Goal: Information Seeking & Learning: Learn about a topic

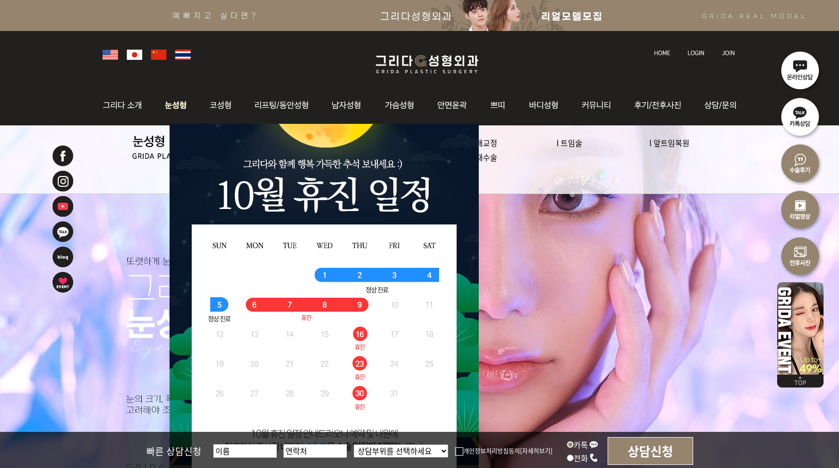
click at [176, 105] on img at bounding box center [176, 105] width 46 height 40
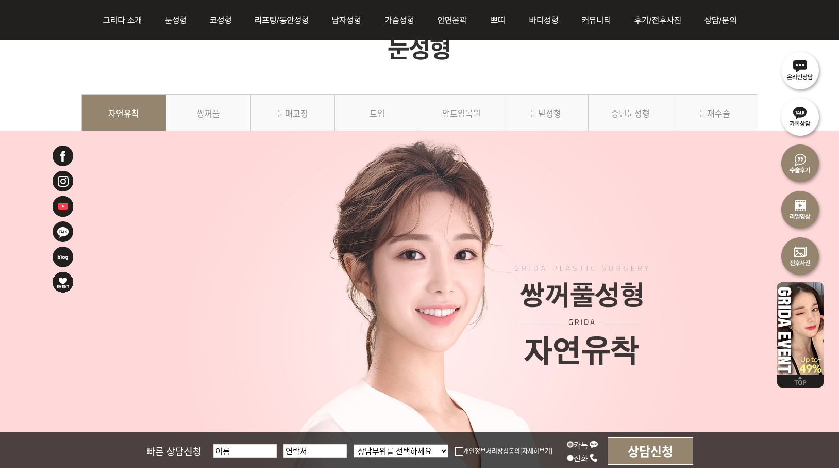
scroll to position [52, 0]
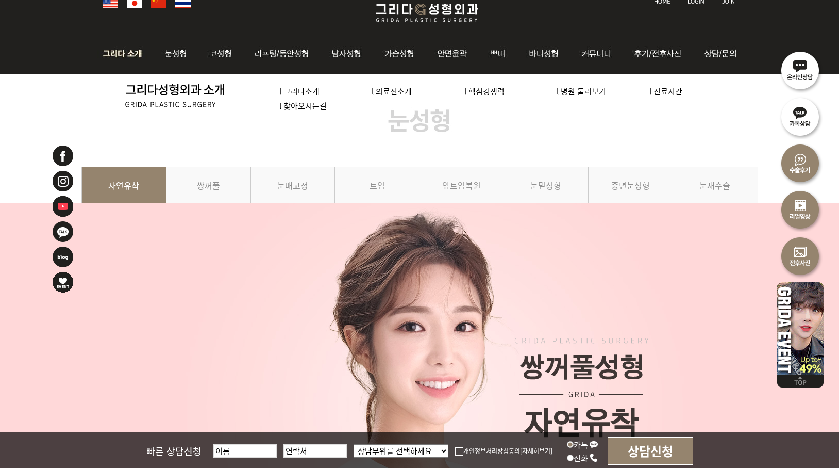
click at [400, 93] on link "l 의료진소개" at bounding box center [392, 91] width 40 height 11
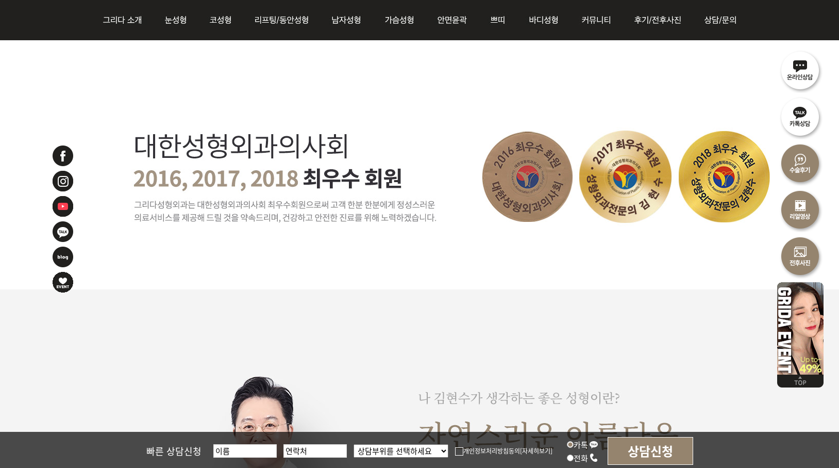
scroll to position [528, 0]
